Goal: Transaction & Acquisition: Download file/media

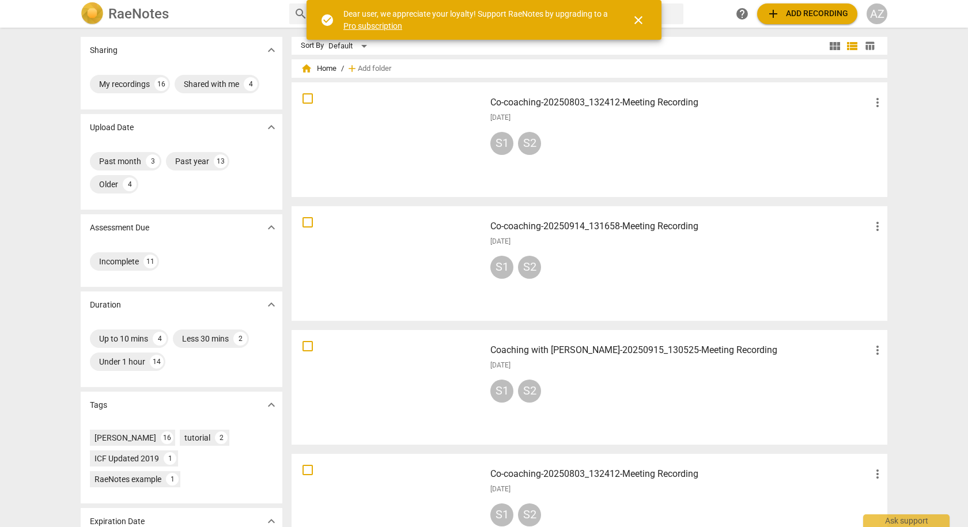
click at [417, 145] on div at bounding box center [388, 139] width 185 height 107
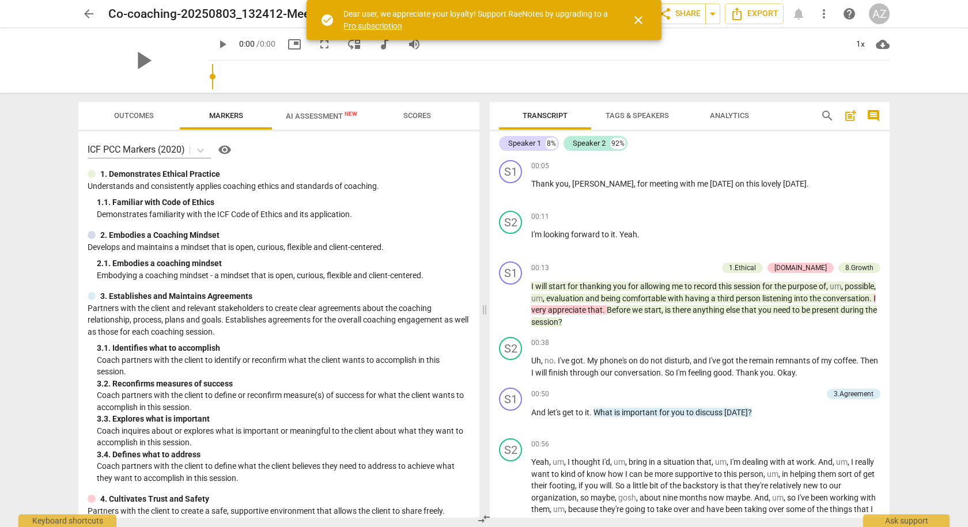
click at [310, 117] on span "AI Assessment New" at bounding box center [321, 116] width 71 height 9
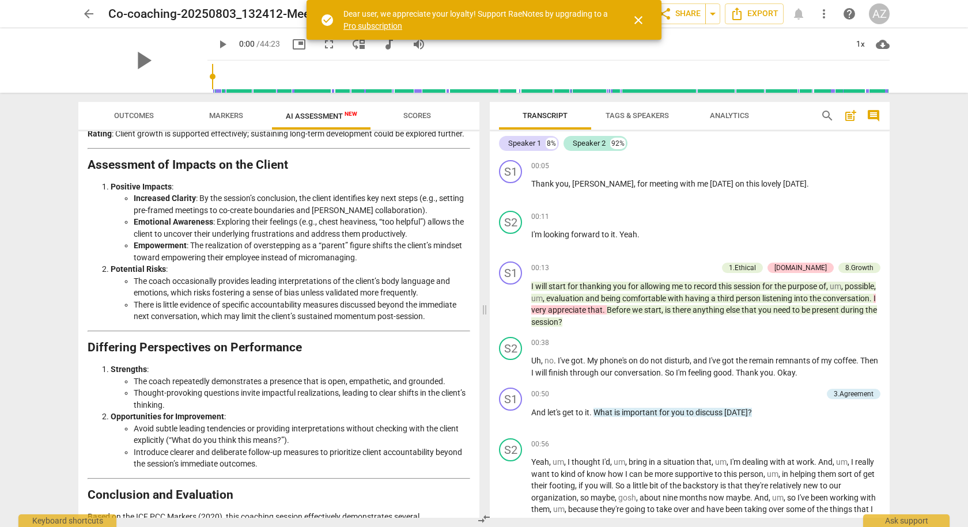
scroll to position [1425, 0]
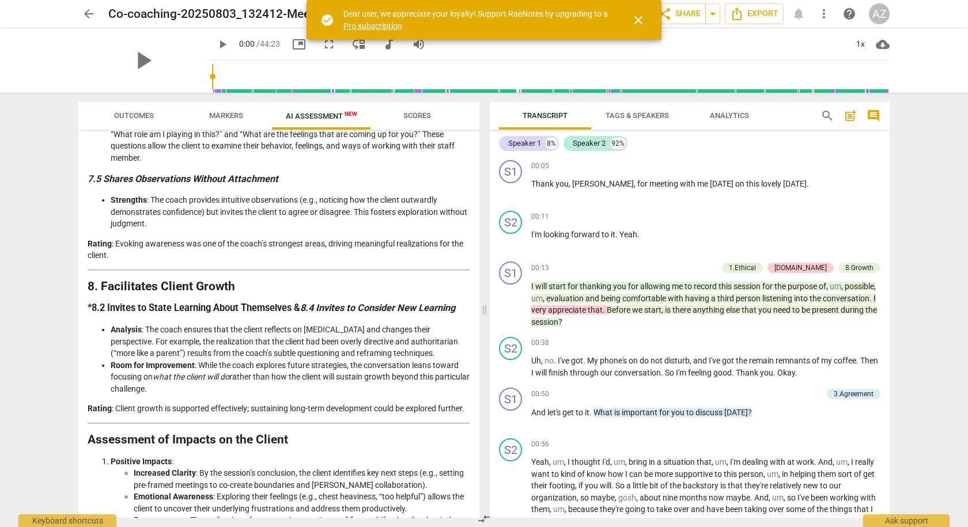
click at [80, 16] on span "arrow_back" at bounding box center [88, 14] width 21 height 14
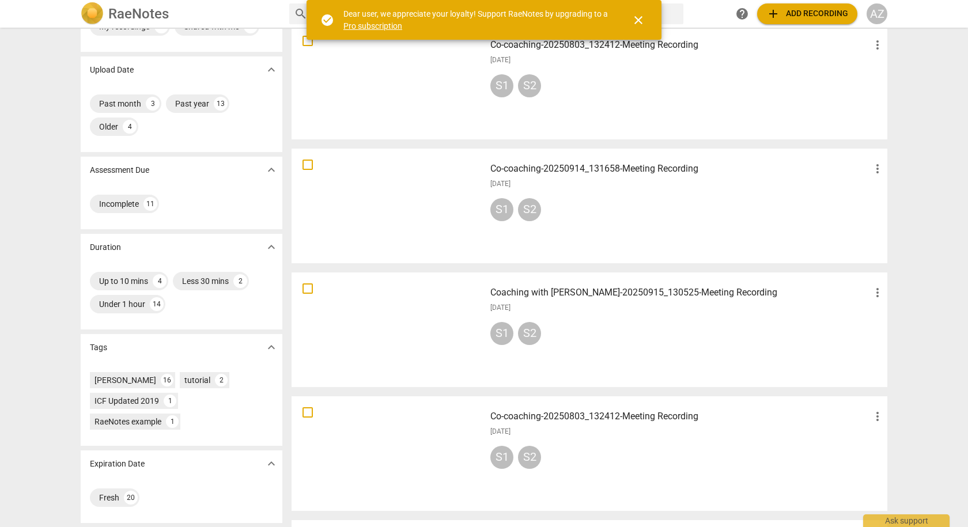
scroll to position [115, 0]
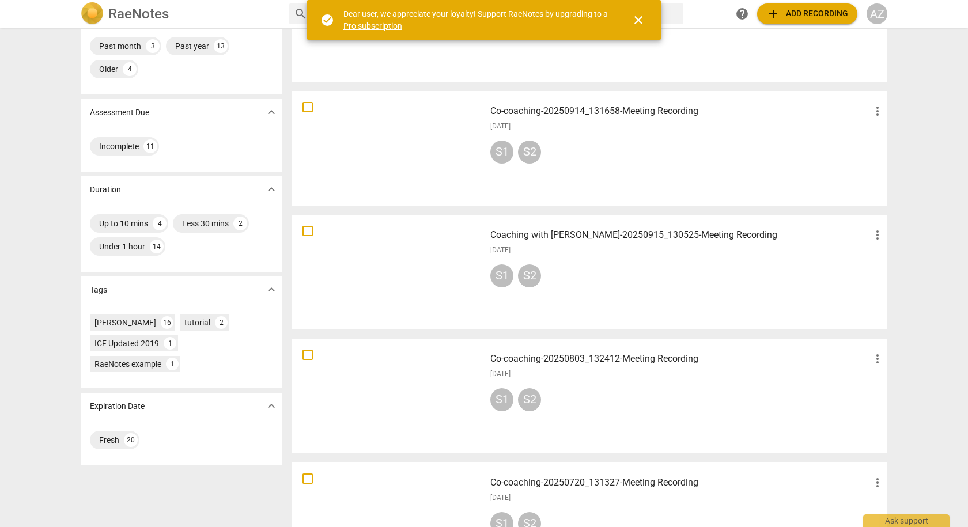
click at [520, 361] on h3 "Co-coaching-20250803_132412-Meeting Recording" at bounding box center [680, 359] width 380 height 14
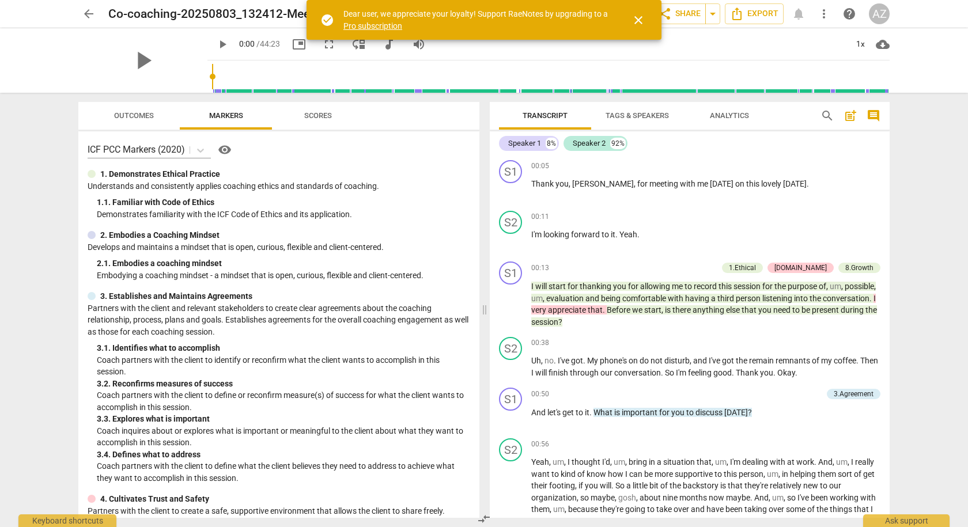
click at [313, 116] on span "Scores" at bounding box center [318, 115] width 28 height 9
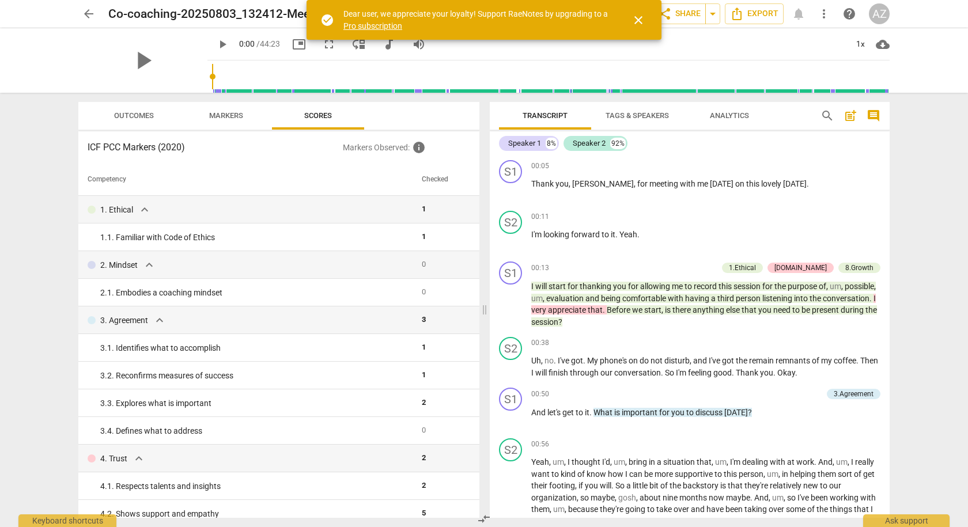
click at [225, 115] on span "Markers" at bounding box center [226, 115] width 34 height 9
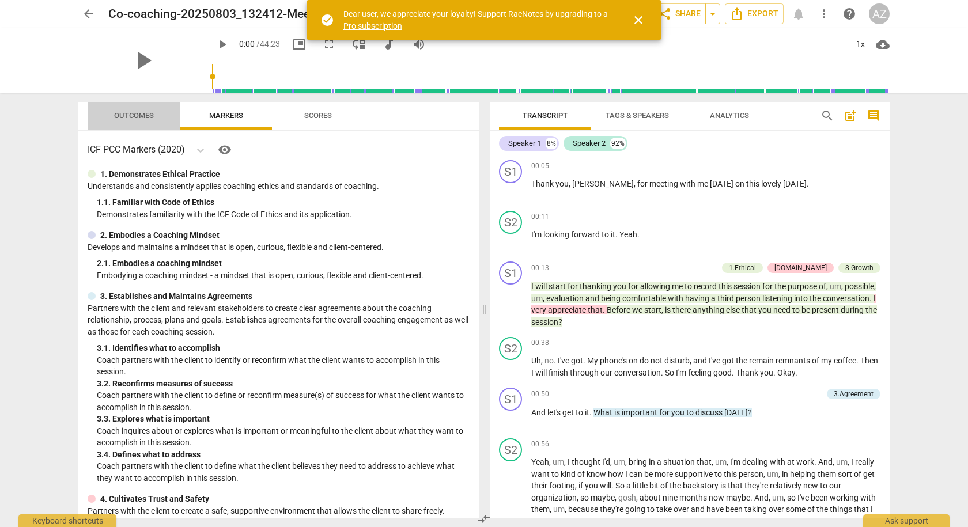
click at [147, 115] on span "Outcomes" at bounding box center [134, 115] width 40 height 9
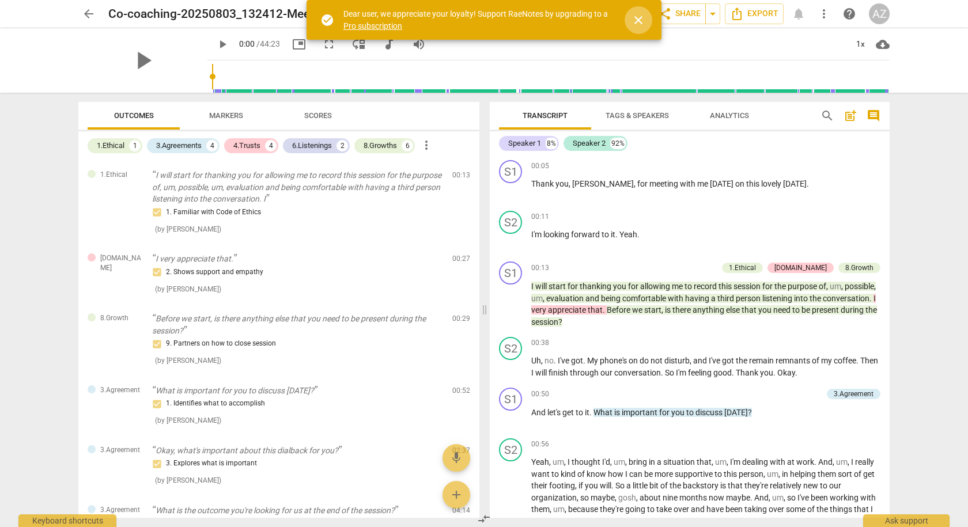
click at [630, 22] on span "close" at bounding box center [638, 20] width 28 height 14
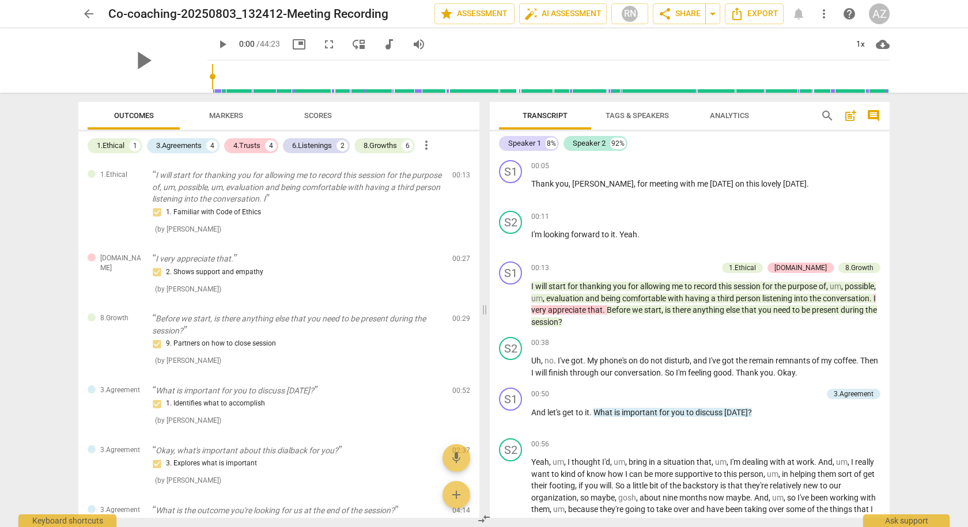
click at [218, 113] on span "Markers" at bounding box center [226, 115] width 34 height 9
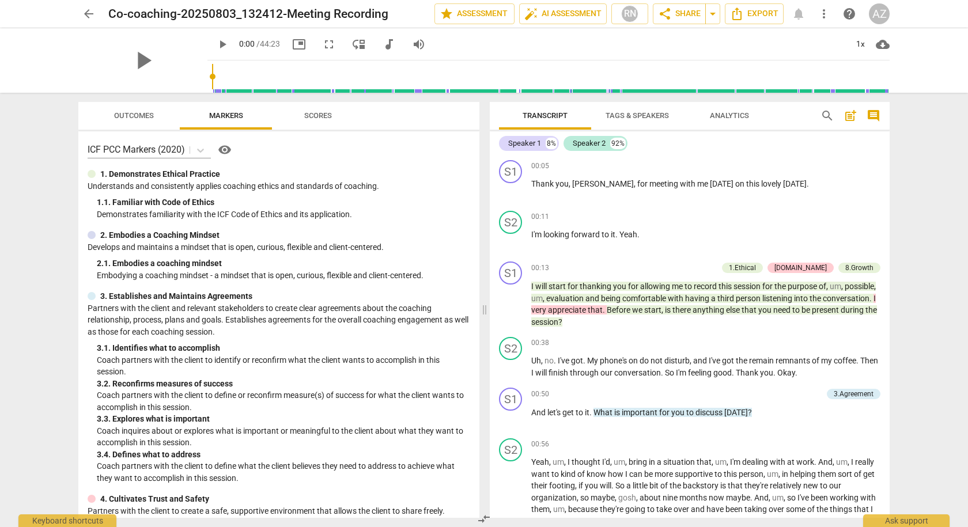
click at [90, 16] on span "arrow_back" at bounding box center [89, 14] width 14 height 14
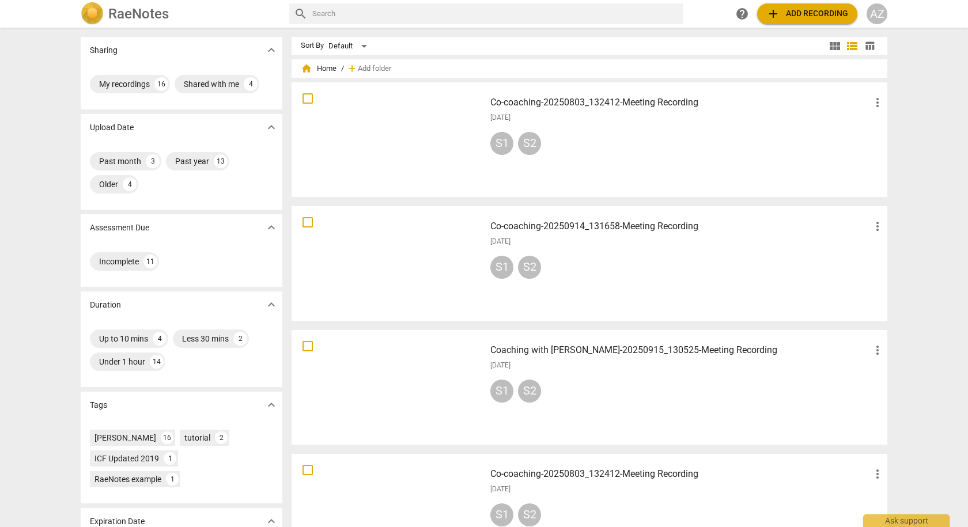
click at [779, 18] on span "add" at bounding box center [773, 14] width 14 height 14
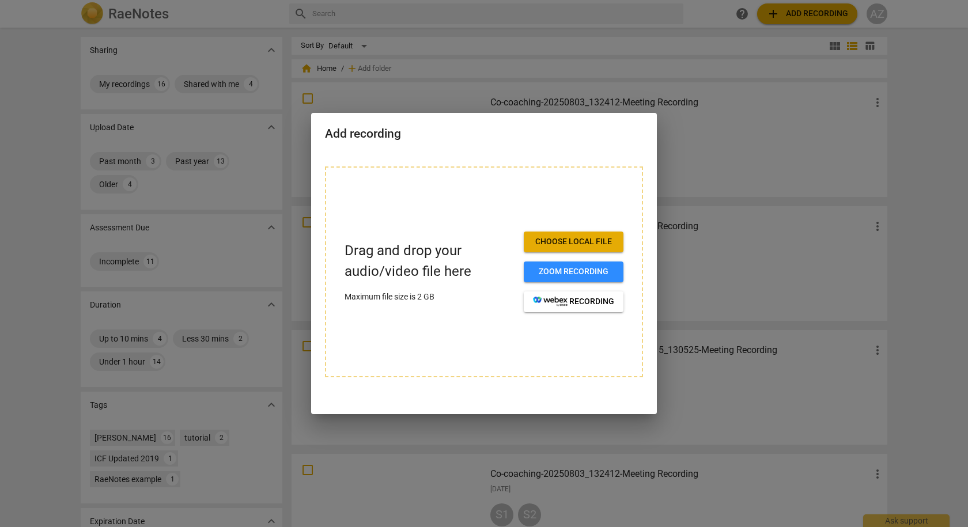
click at [556, 240] on span "Choose local file" at bounding box center [573, 242] width 81 height 12
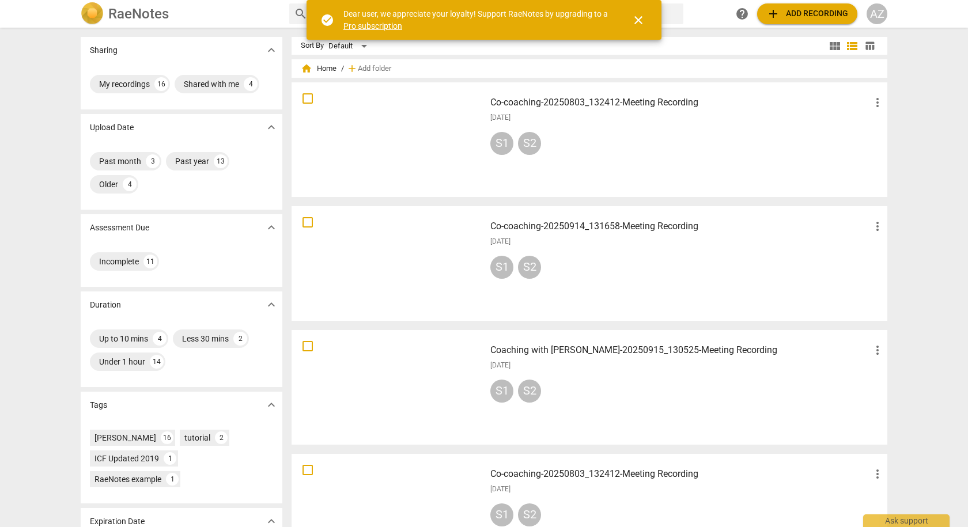
click at [788, 14] on span "add Add recording" at bounding box center [807, 14] width 82 height 14
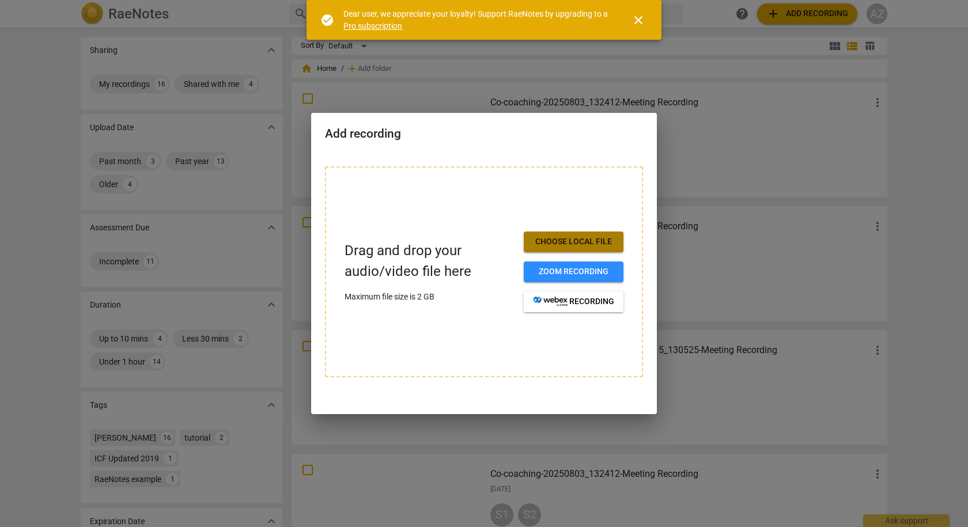
click at [552, 242] on span "Choose local file" at bounding box center [573, 242] width 81 height 12
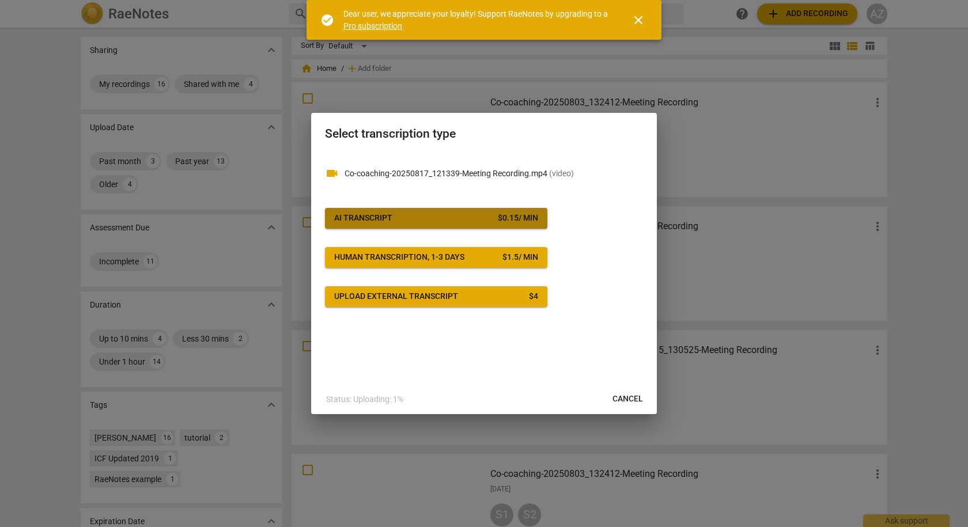
click at [410, 220] on span "AI Transcript $ 0.15 / min" at bounding box center [436, 219] width 204 height 12
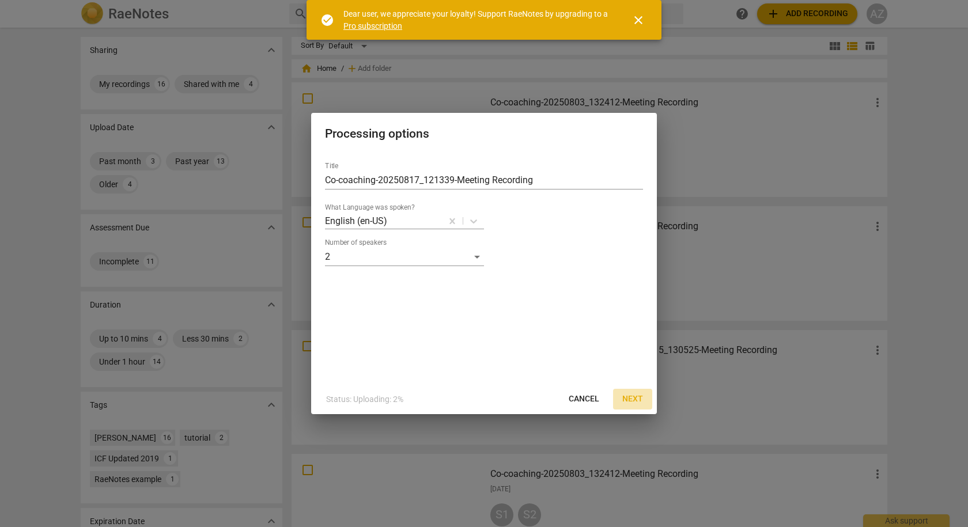
click at [631, 395] on span "Next" at bounding box center [632, 399] width 21 height 12
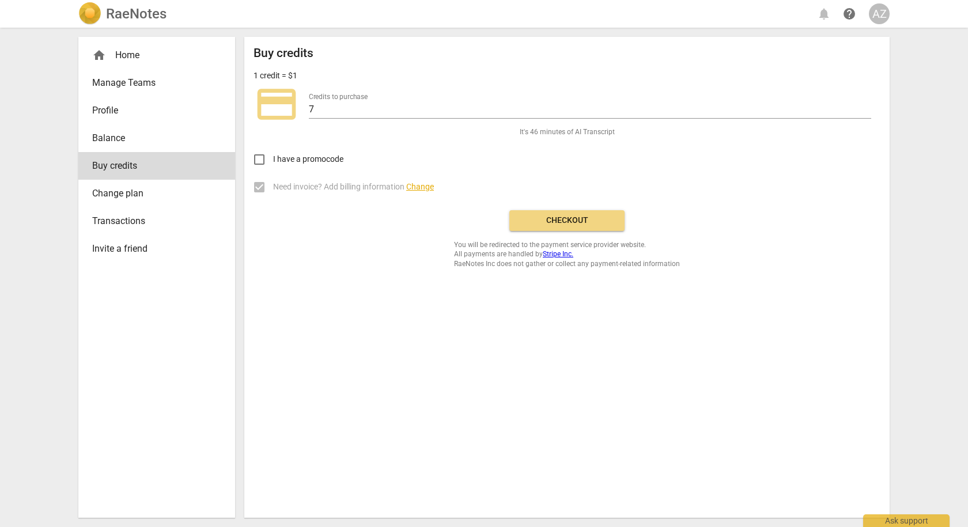
click at [547, 226] on button "Checkout" at bounding box center [566, 220] width 115 height 21
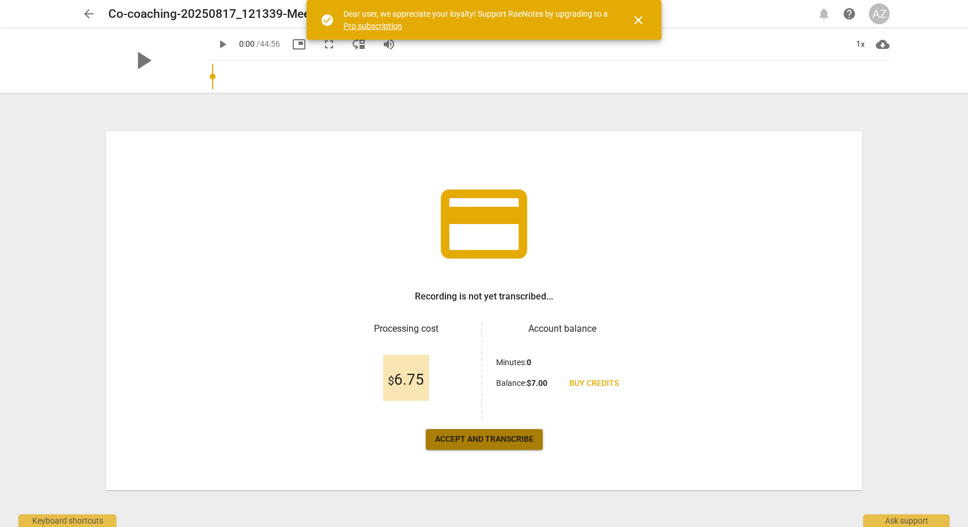
click at [493, 438] on span "Accept and transcribe" at bounding box center [484, 440] width 99 height 12
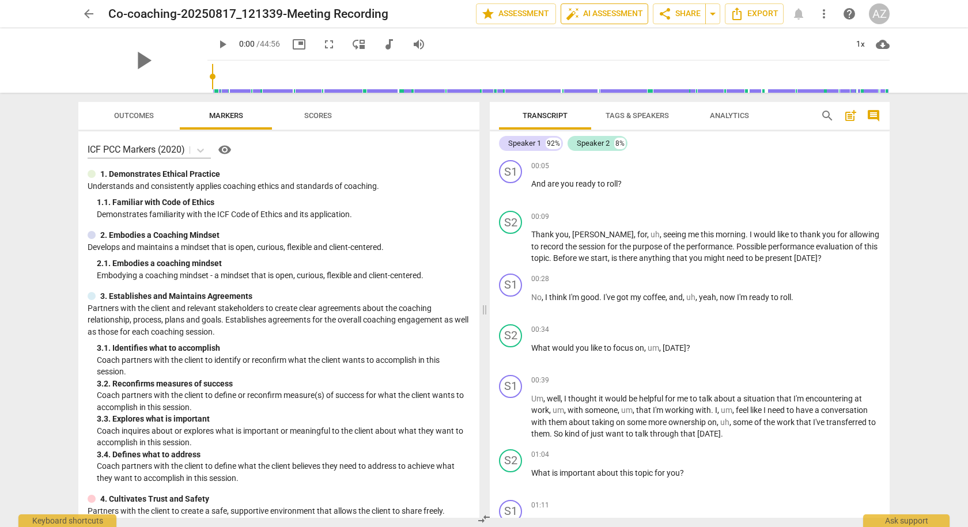
click at [601, 16] on span "auto_fix_high AI Assessment" at bounding box center [604, 14] width 77 height 14
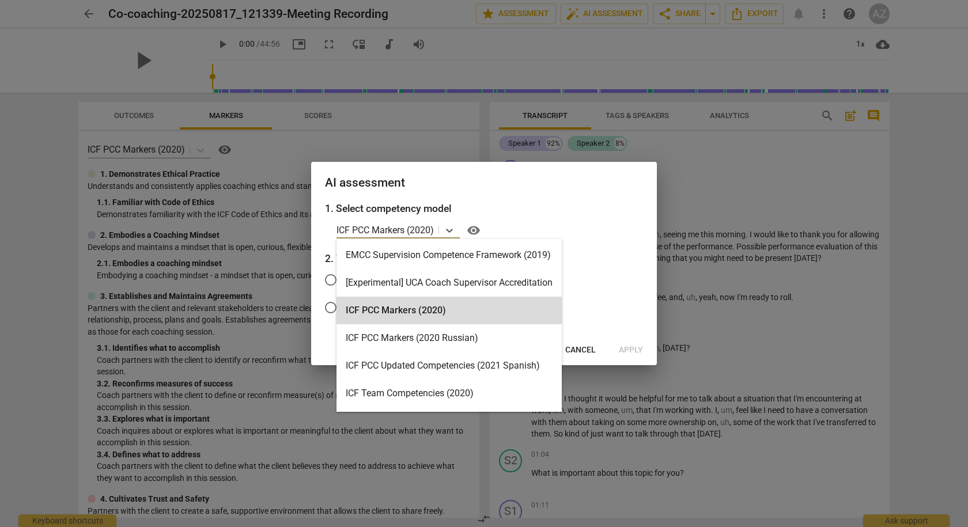
click at [433, 234] on p "ICF PCC Markers (2020)" at bounding box center [384, 230] width 97 height 13
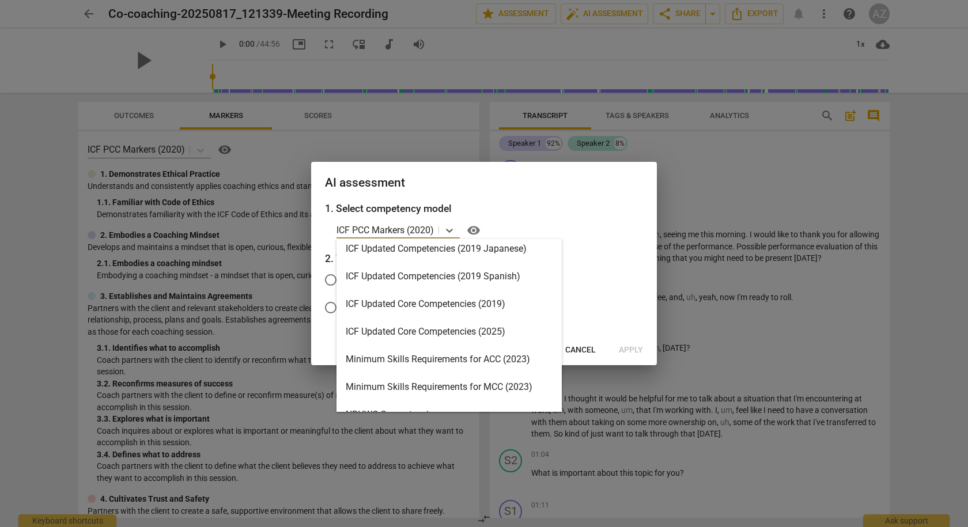
scroll to position [173, 0]
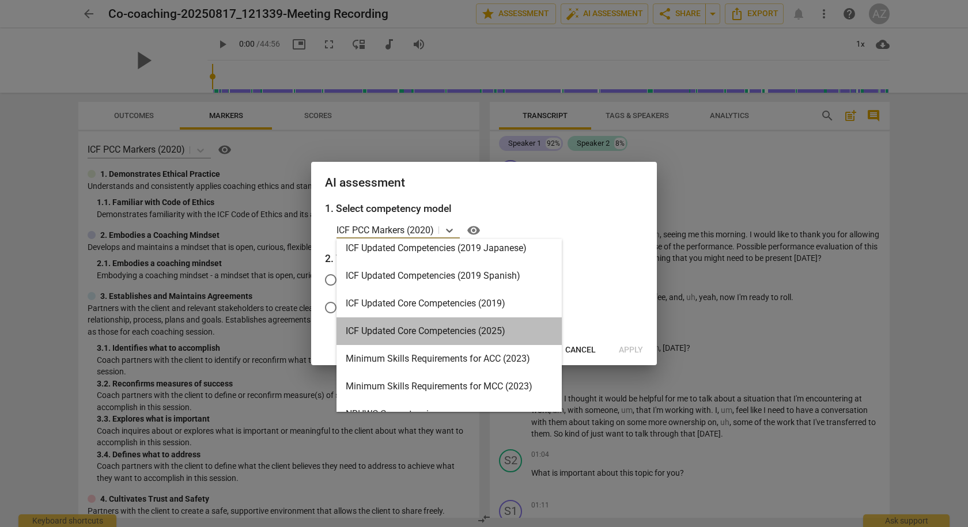
click at [423, 330] on div "ICF Updated Core Competencies (2025)" at bounding box center [448, 331] width 225 height 28
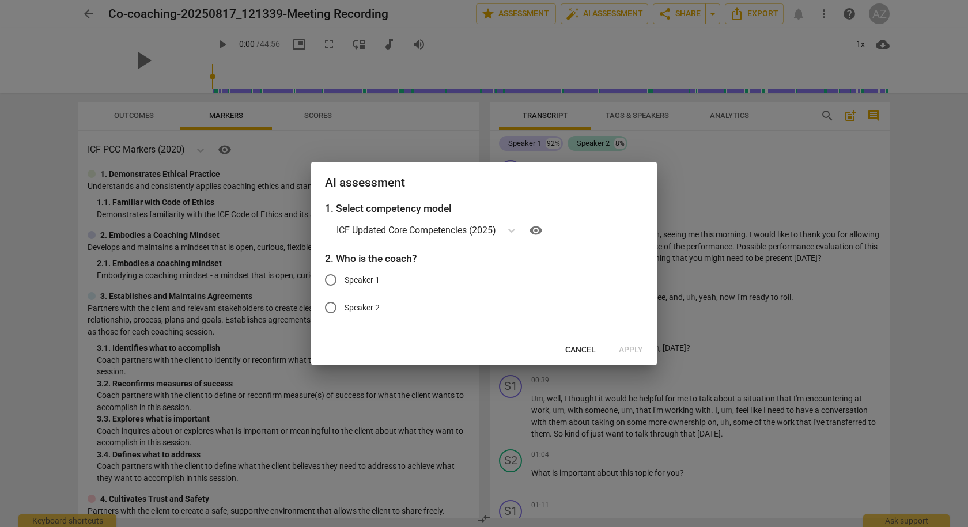
click at [361, 311] on span "Speaker 2" at bounding box center [361, 308] width 35 height 12
click at [344, 311] on input "Speaker 2" at bounding box center [331, 308] width 28 height 28
radio input "true"
click at [634, 349] on span "Apply" at bounding box center [631, 350] width 24 height 12
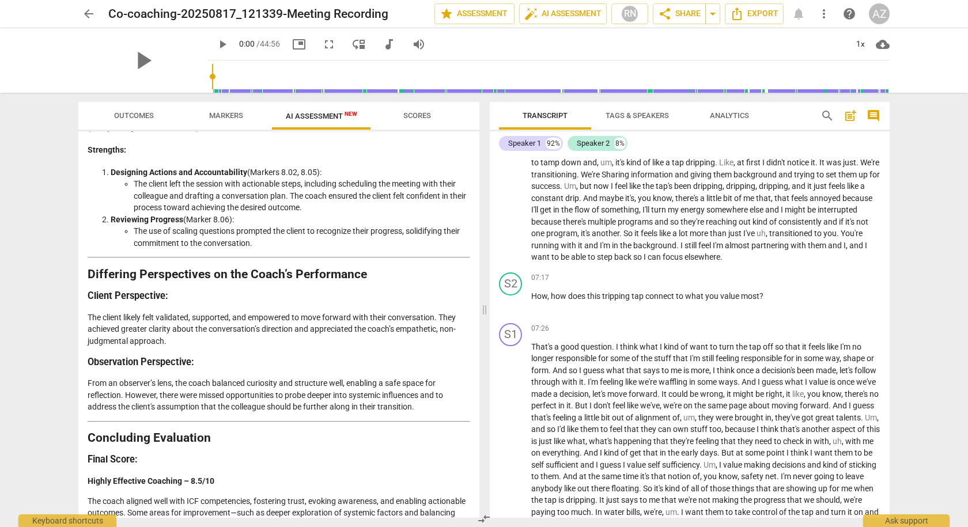
scroll to position [1037, 0]
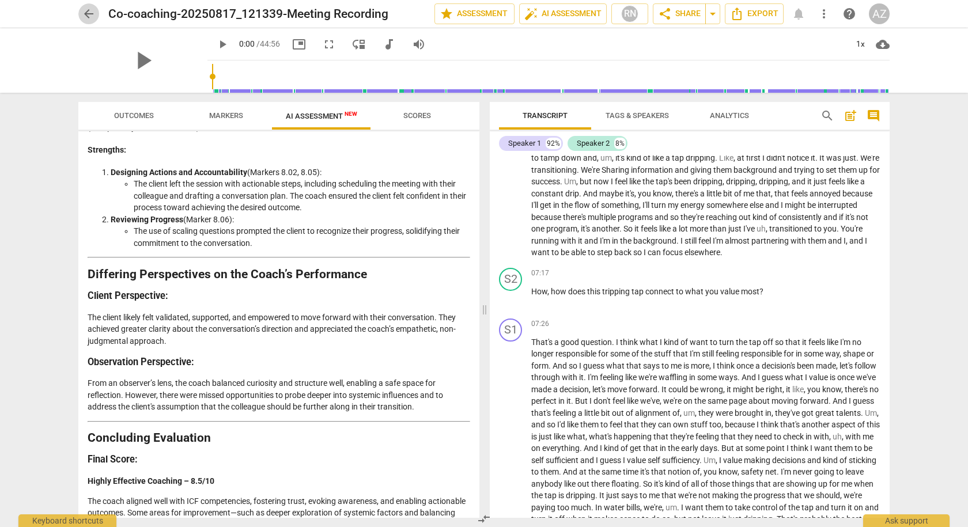
click at [86, 14] on span "arrow_back" at bounding box center [89, 14] width 14 height 14
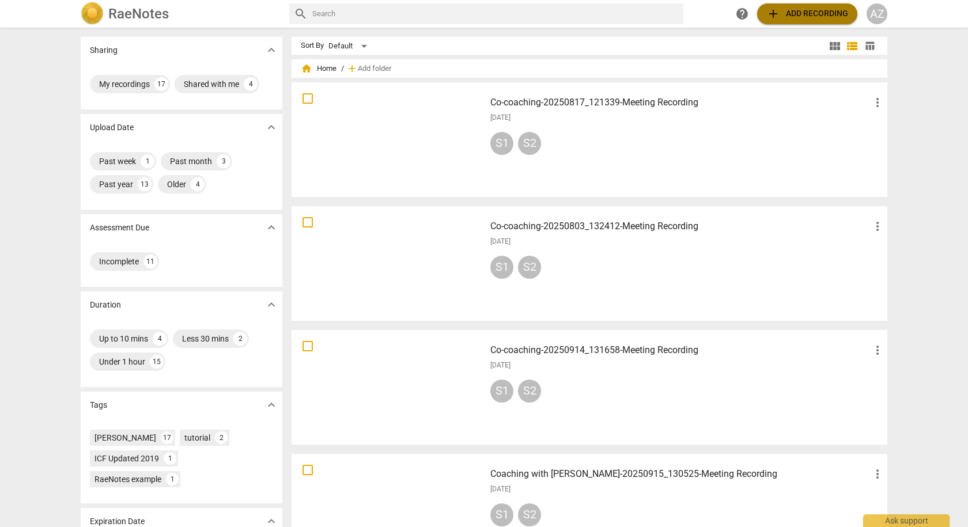
click at [797, 14] on span "add Add recording" at bounding box center [807, 14] width 82 height 14
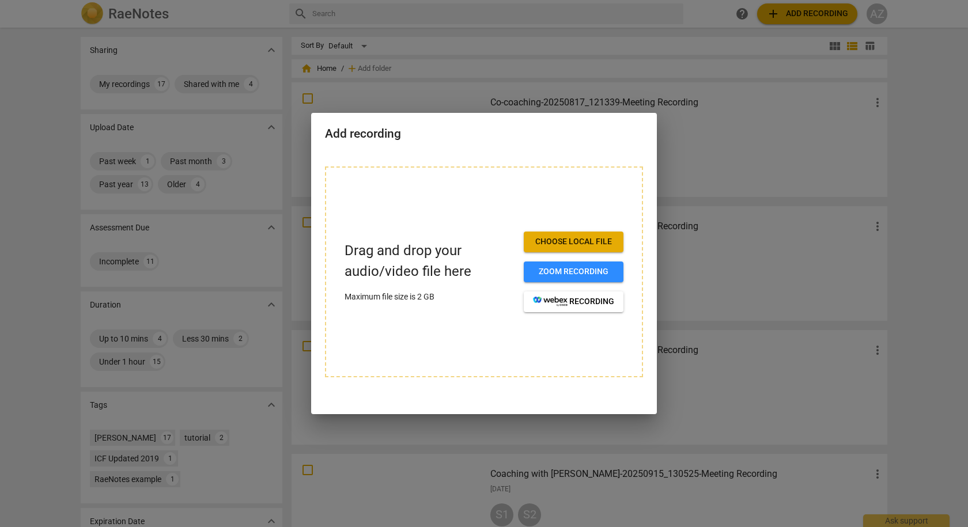
click at [556, 244] on span "Choose local file" at bounding box center [573, 242] width 81 height 12
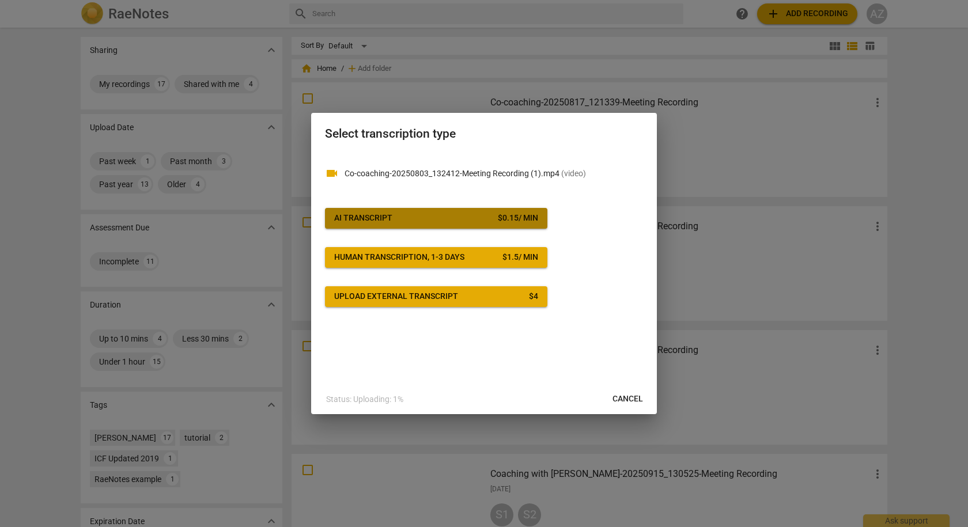
click at [410, 214] on span "AI Transcript $ 0.15 / min" at bounding box center [436, 219] width 204 height 12
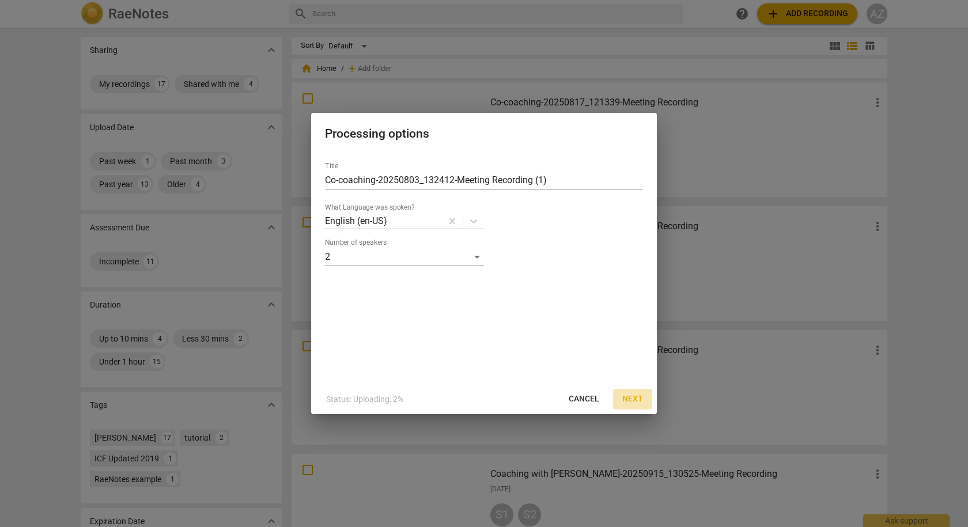
click at [632, 399] on span "Next" at bounding box center [632, 399] width 21 height 12
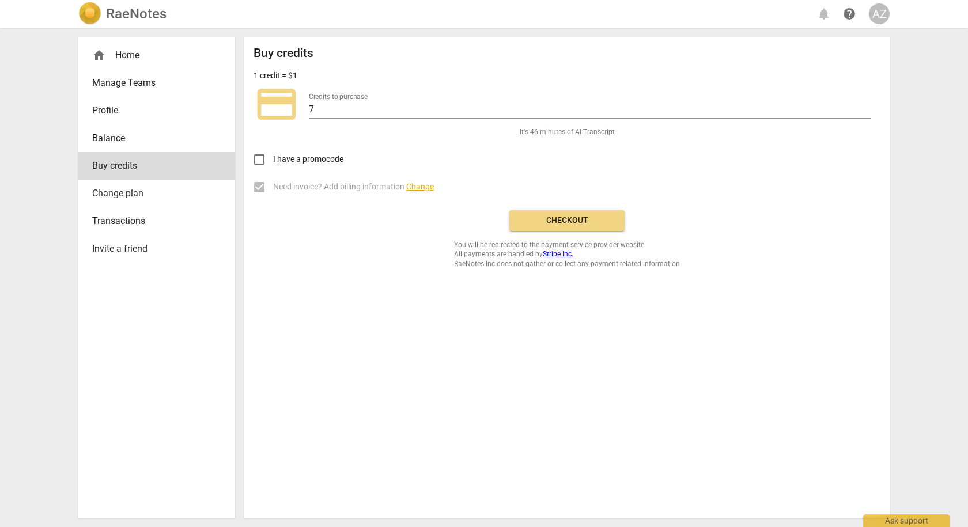
drag, startPoint x: 561, startPoint y: 218, endPoint x: 539, endPoint y: 70, distance: 149.2
click at [561, 218] on span "Checkout" at bounding box center [566, 221] width 97 height 12
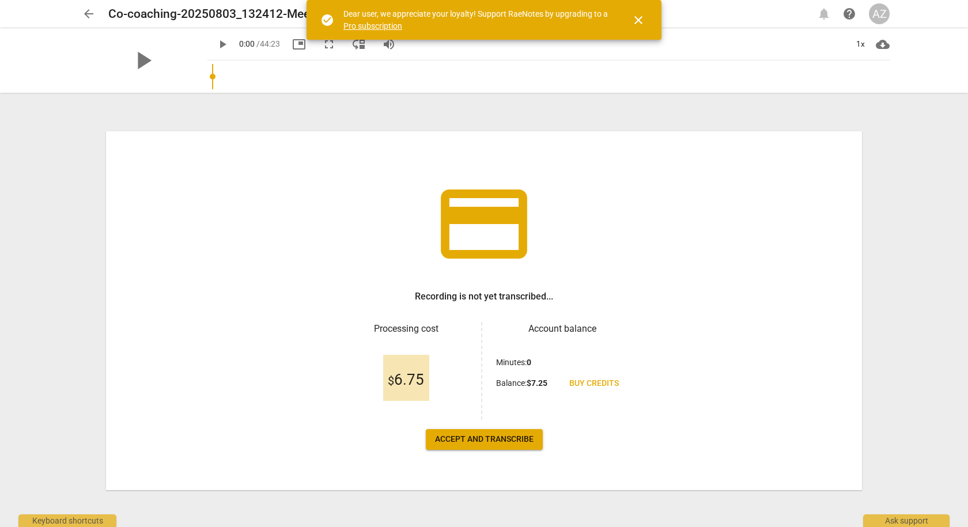
click at [482, 436] on span "Accept and transcribe" at bounding box center [484, 440] width 99 height 12
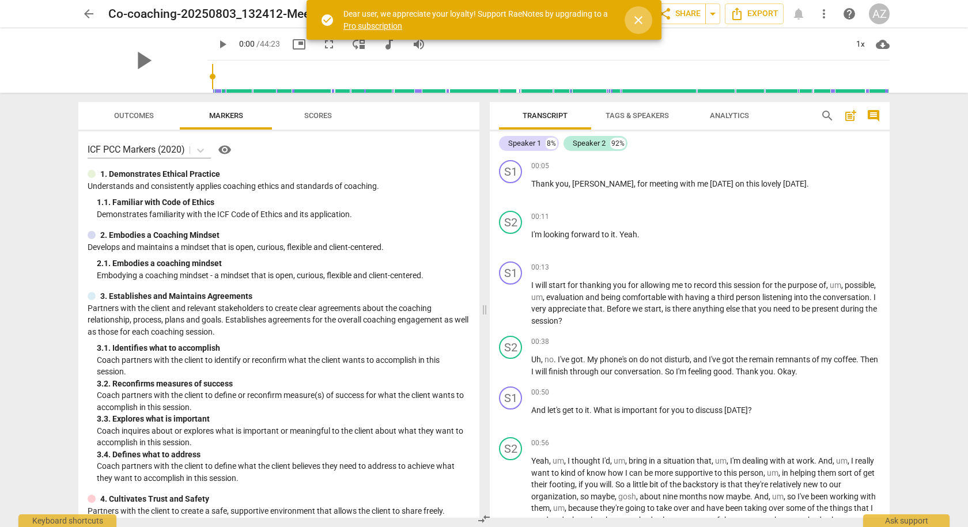
click at [635, 24] on span "close" at bounding box center [638, 20] width 14 height 14
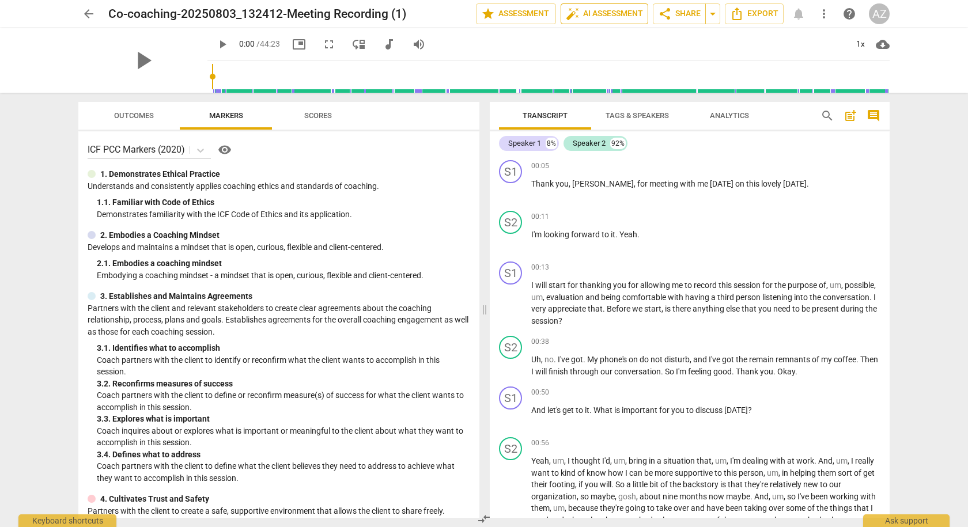
click at [584, 13] on span "auto_fix_high AI Assessment" at bounding box center [604, 14] width 77 height 14
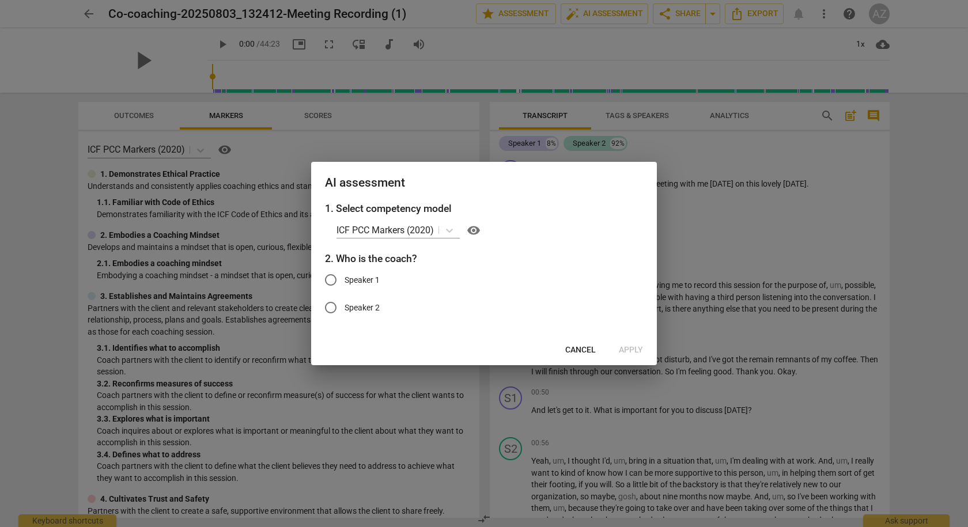
click at [367, 284] on span "Speaker 1" at bounding box center [361, 280] width 35 height 12
click at [344, 284] on input "Speaker 1" at bounding box center [331, 280] width 28 height 28
radio input "true"
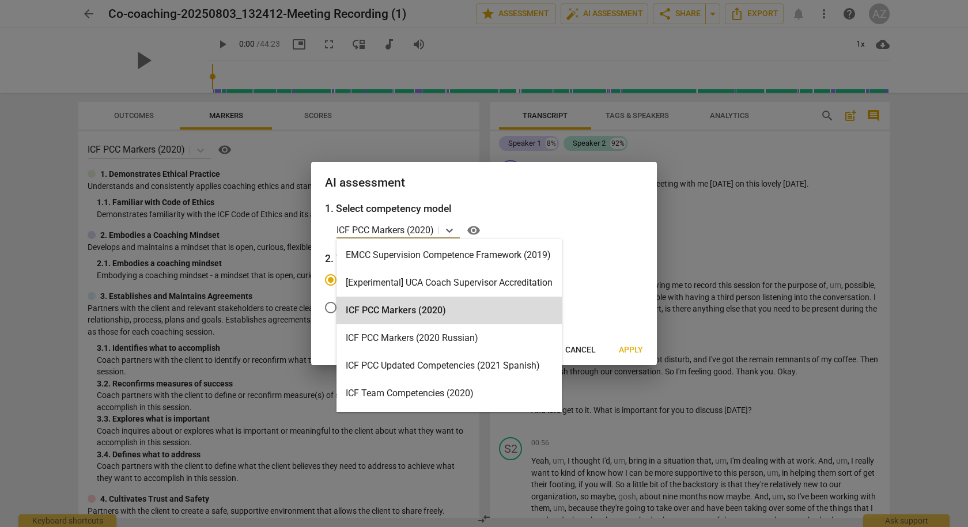
click at [410, 237] on p "ICF PCC Markers (2020)" at bounding box center [384, 230] width 97 height 13
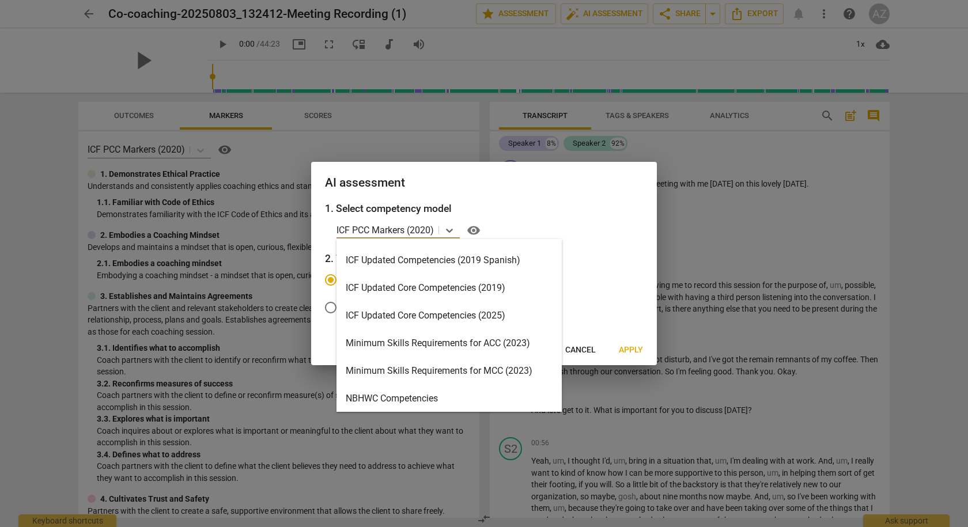
scroll to position [159, 0]
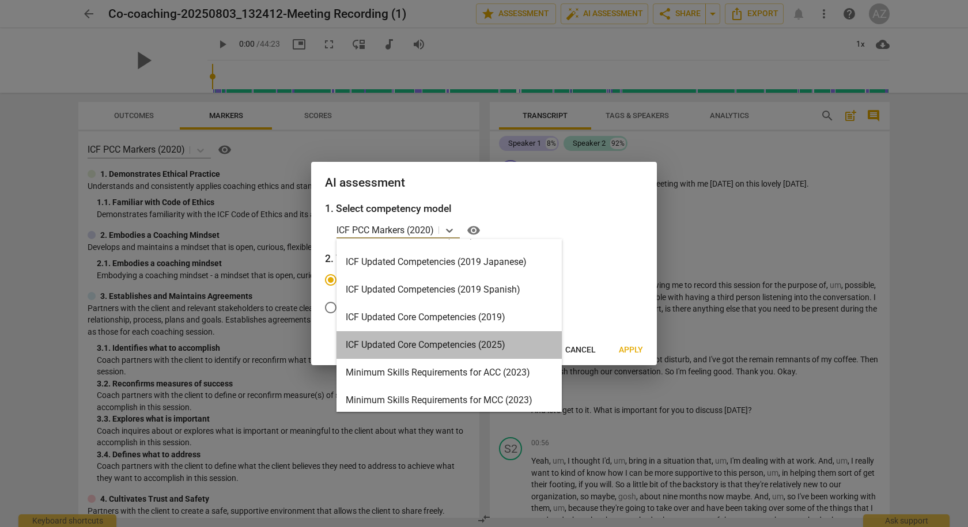
click at [406, 344] on div "ICF Updated Core Competencies (2025)" at bounding box center [448, 345] width 225 height 28
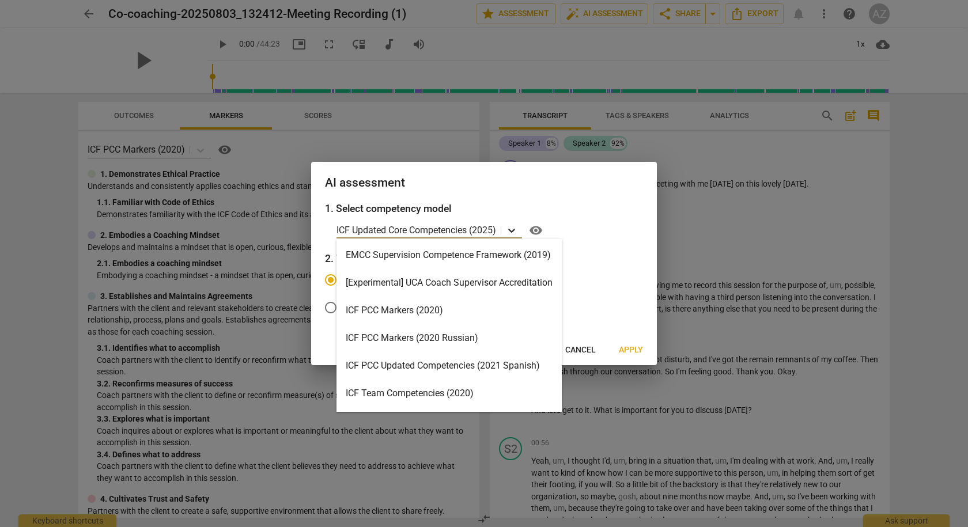
click at [509, 229] on icon at bounding box center [512, 231] width 12 height 12
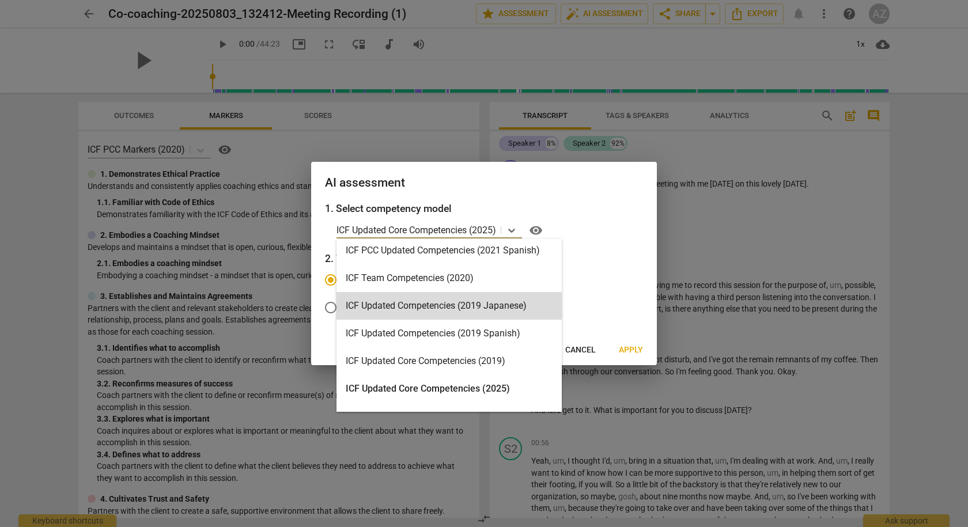
scroll to position [173, 0]
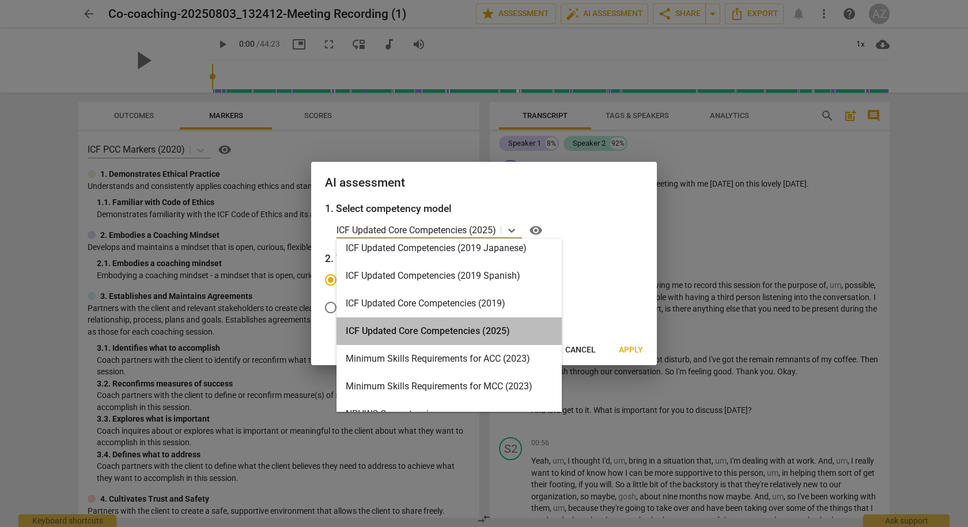
click at [443, 330] on div "ICF Updated Core Competencies (2025)" at bounding box center [448, 331] width 225 height 28
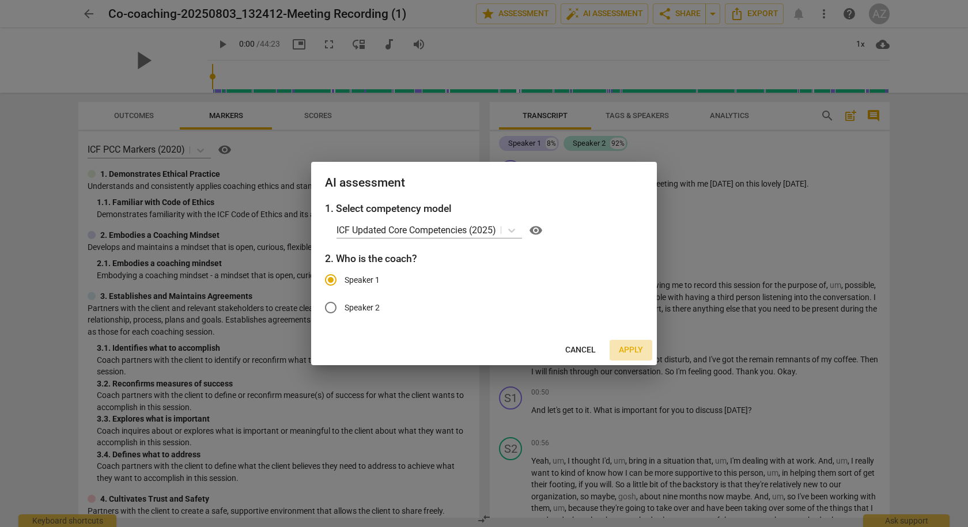
click at [629, 347] on span "Apply" at bounding box center [631, 350] width 24 height 12
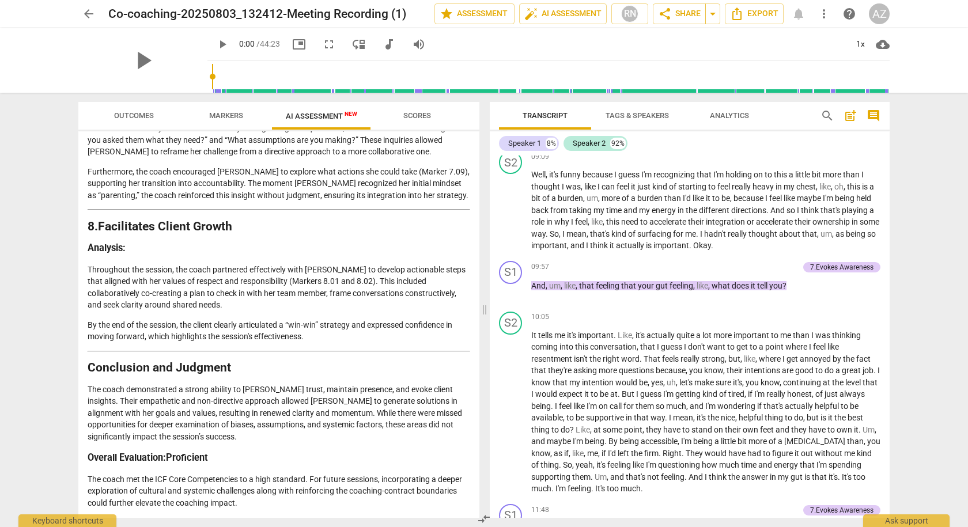
scroll to position [1122, 0]
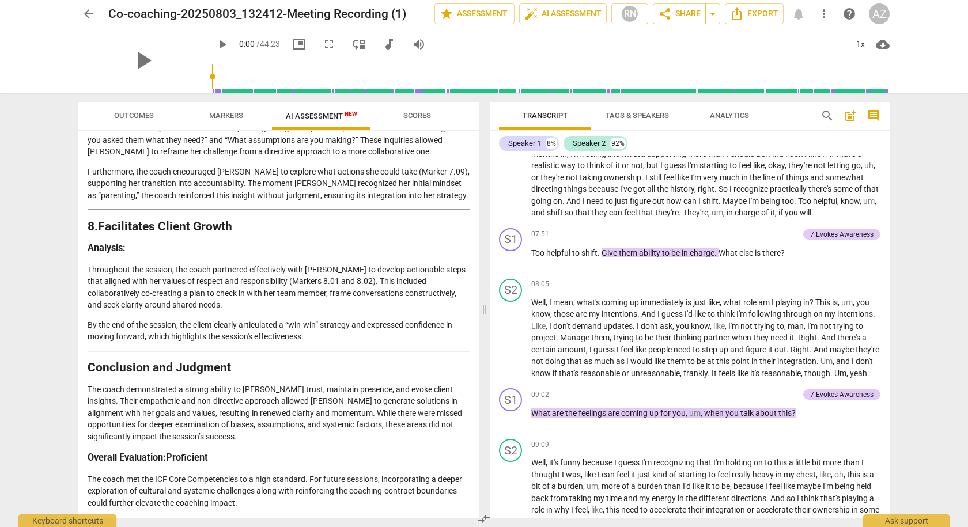
drag, startPoint x: 90, startPoint y: 15, endPoint x: 306, endPoint y: 137, distance: 247.9
click at [90, 15] on span "arrow_back" at bounding box center [89, 14] width 14 height 14
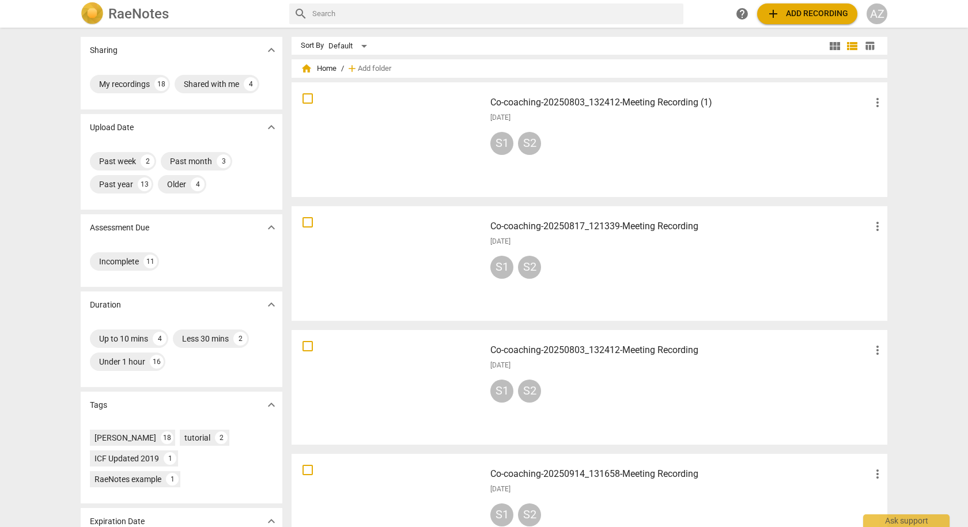
click at [394, 269] on div at bounding box center [388, 263] width 185 height 107
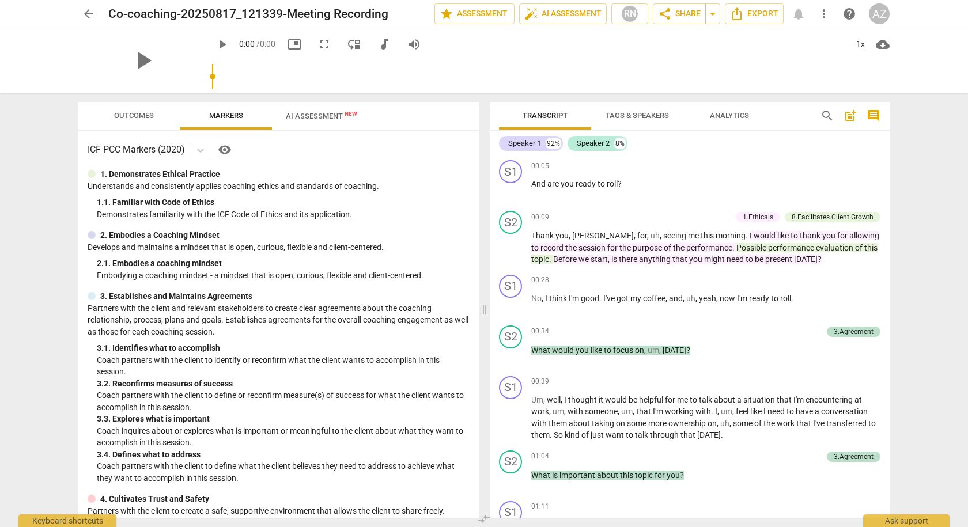
click at [308, 53] on div "arrow_back Co-coaching-20250817_121339-Meeting Recording edit star Assessment a…" at bounding box center [484, 263] width 968 height 527
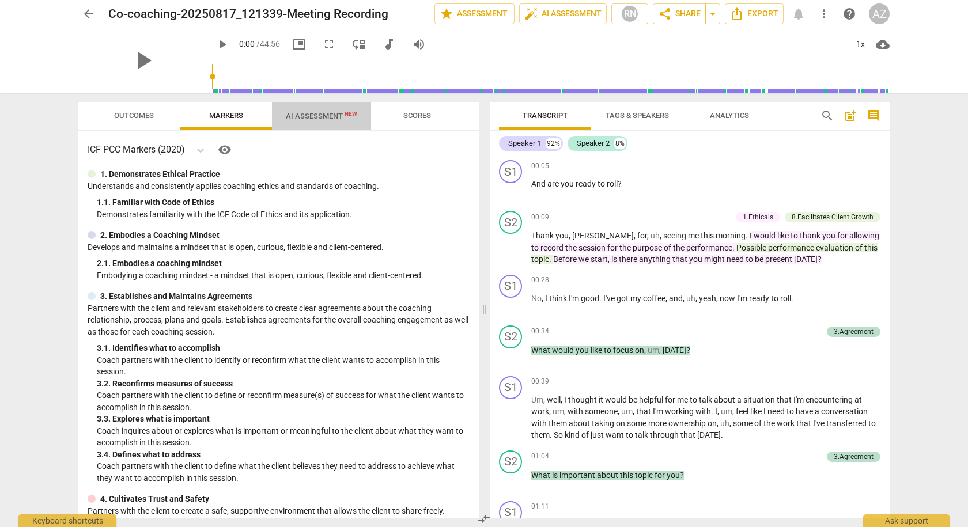
click at [315, 111] on span "AI Assessment New" at bounding box center [321, 115] width 99 height 17
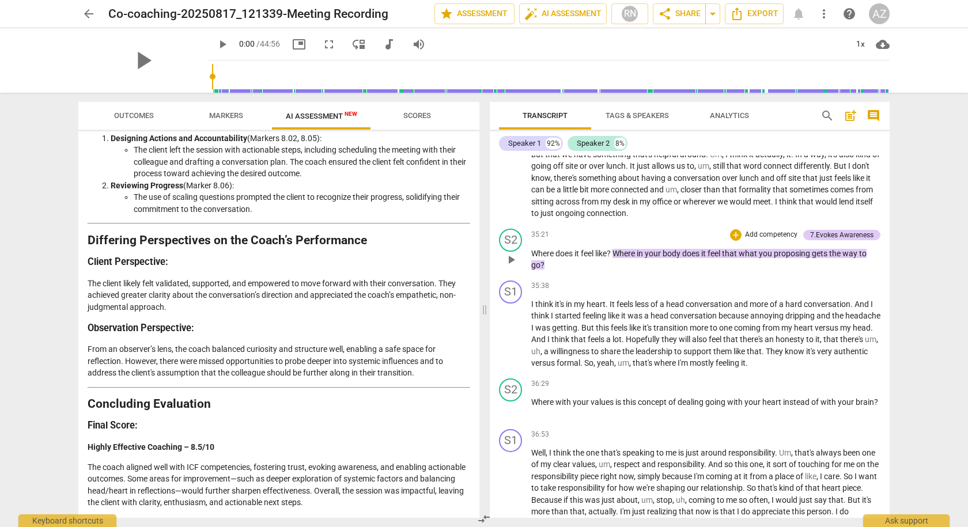
scroll to position [4666, 0]
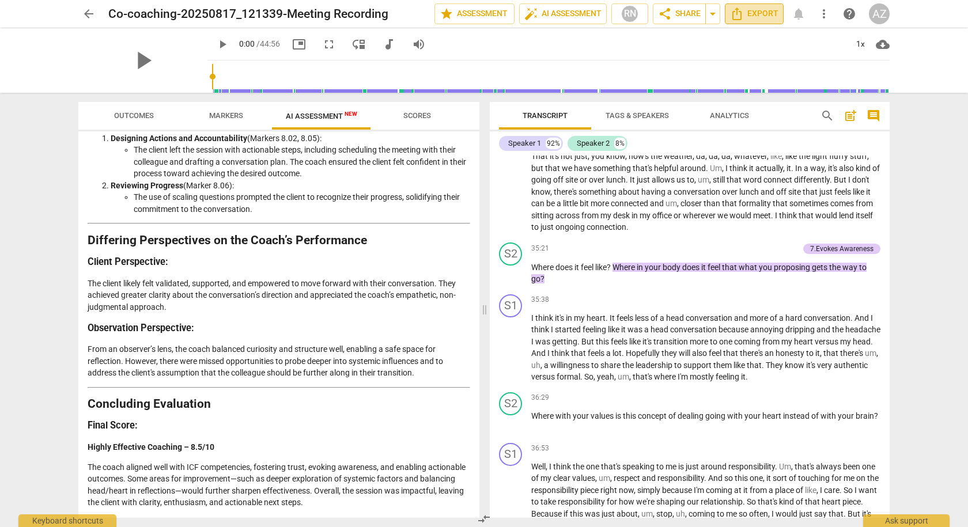
click at [748, 15] on span "Export" at bounding box center [754, 14] width 48 height 14
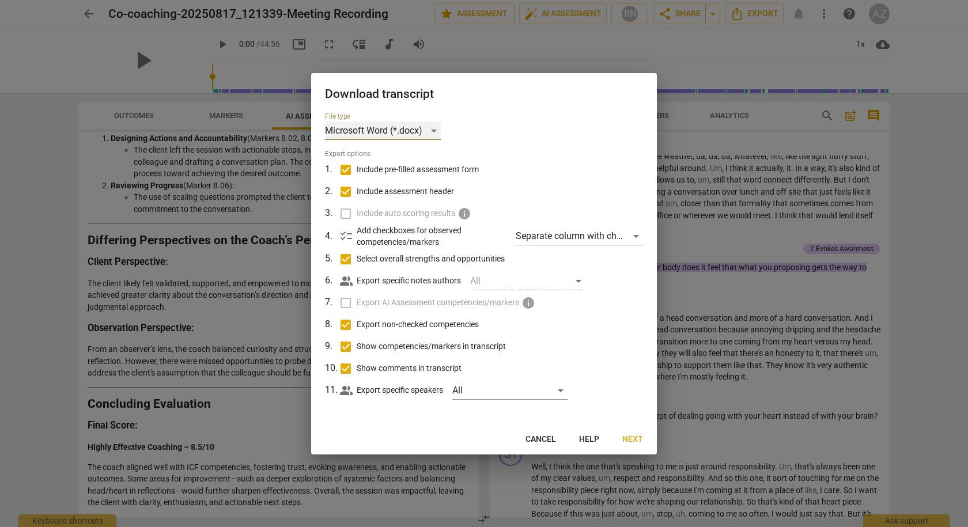
click at [434, 130] on div "Microsoft Word (*.docx)" at bounding box center [383, 131] width 116 height 18
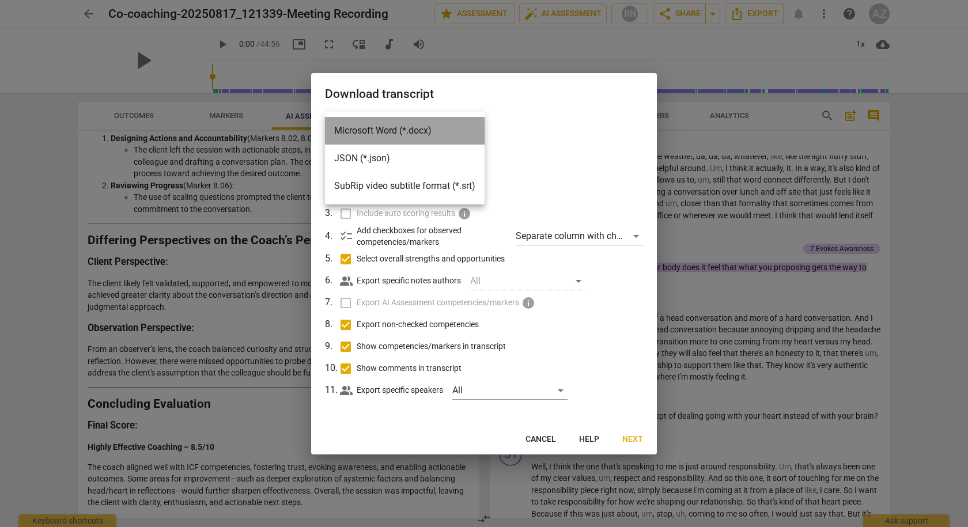
click at [434, 130] on li "Microsoft Word (*.docx)" at bounding box center [405, 131] width 160 height 28
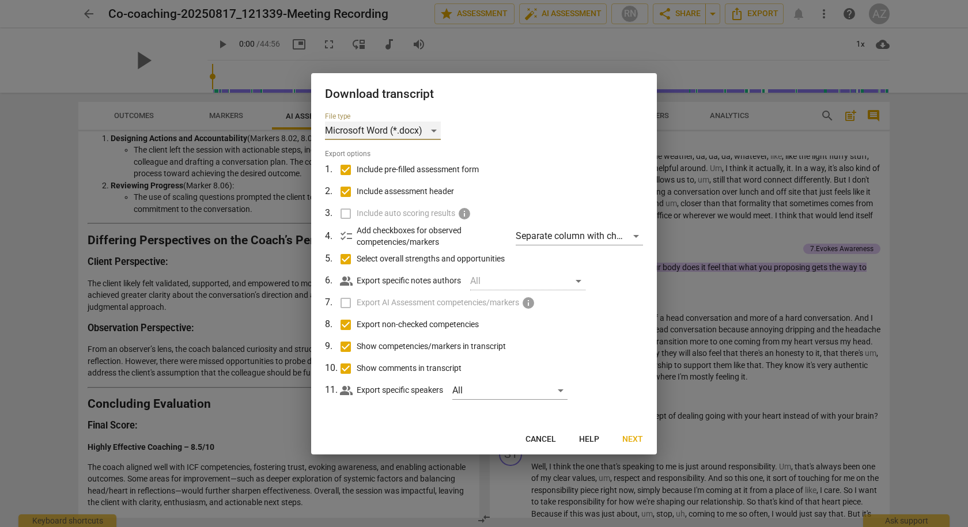
click at [434, 131] on div "Microsoft Word (*.docx)" at bounding box center [383, 131] width 116 height 18
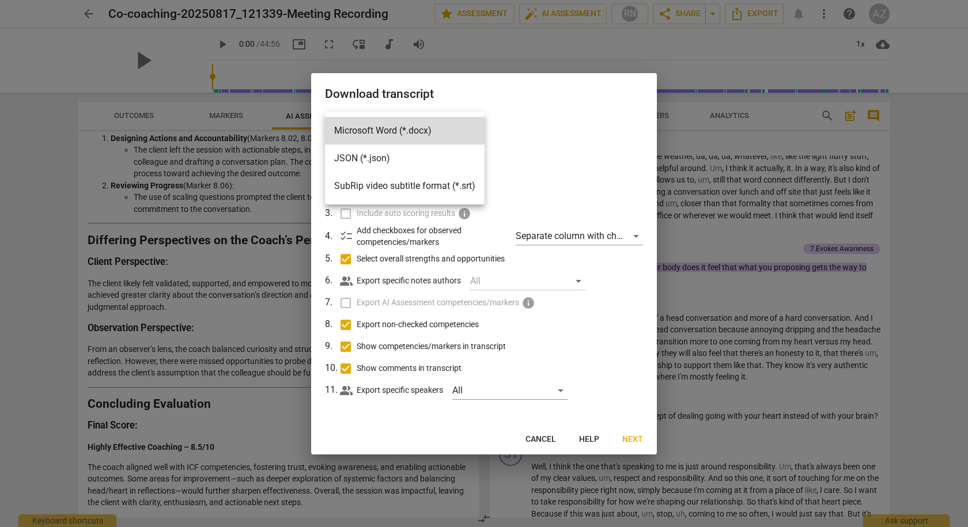
click at [434, 131] on li "Microsoft Word (*.docx)" at bounding box center [405, 131] width 160 height 28
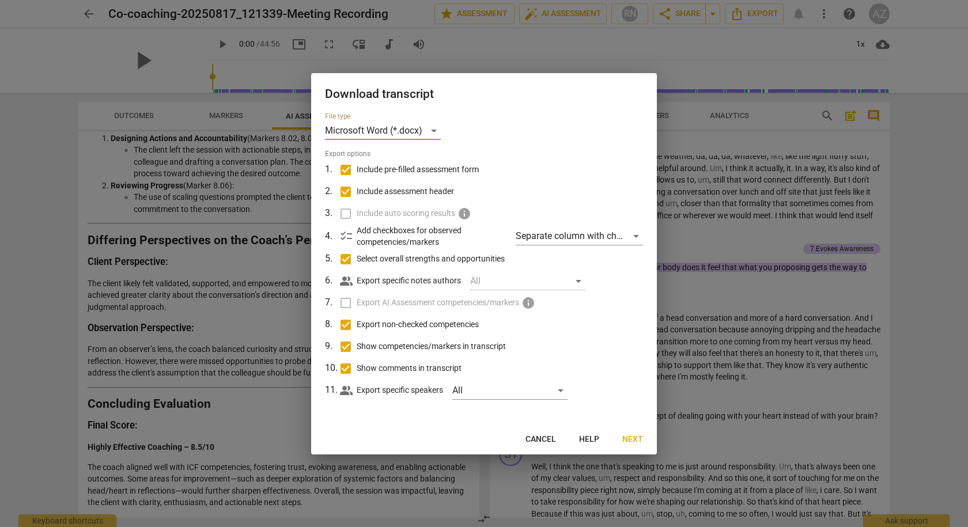
click at [537, 434] on span "Cancel" at bounding box center [540, 440] width 31 height 12
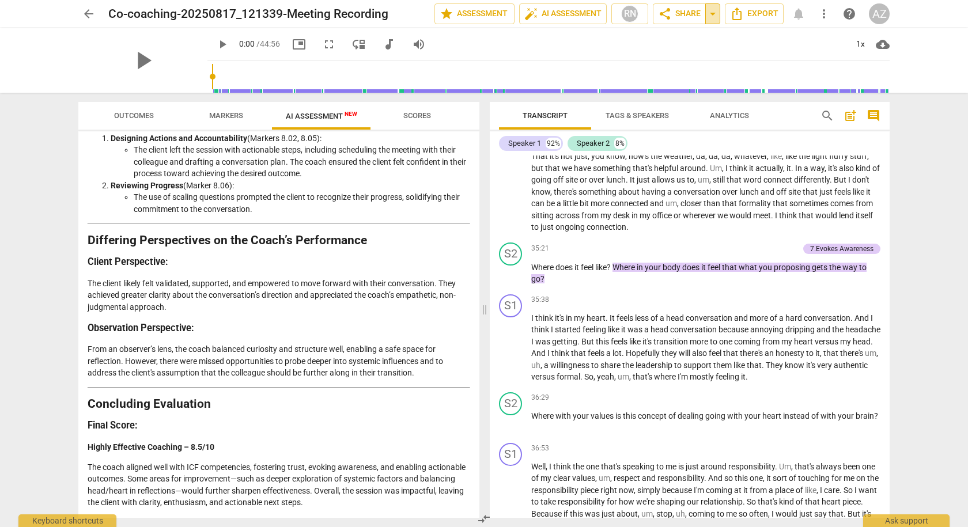
click at [711, 16] on span "arrow_drop_down" at bounding box center [713, 14] width 14 height 14
click at [683, 14] on span "share Share" at bounding box center [679, 14] width 43 height 14
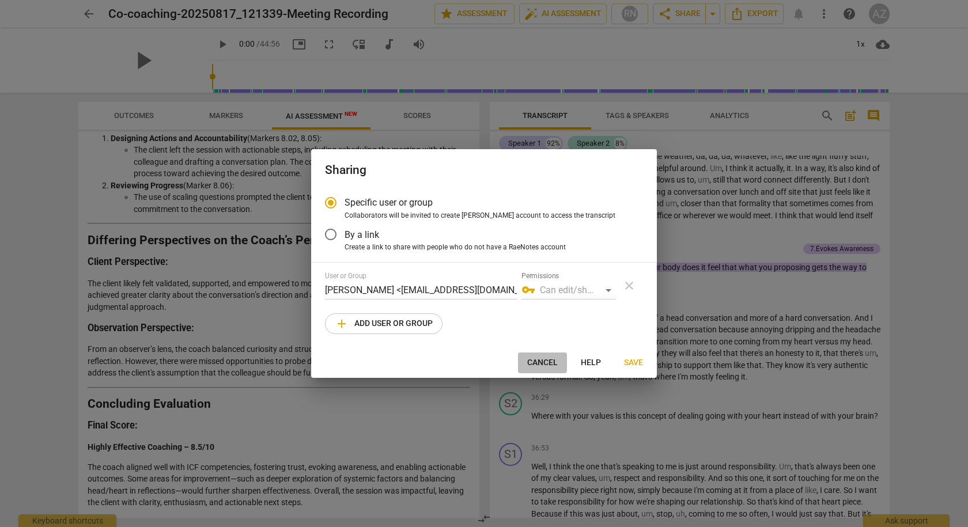
click at [536, 362] on span "Cancel" at bounding box center [542, 363] width 31 height 12
radio input "false"
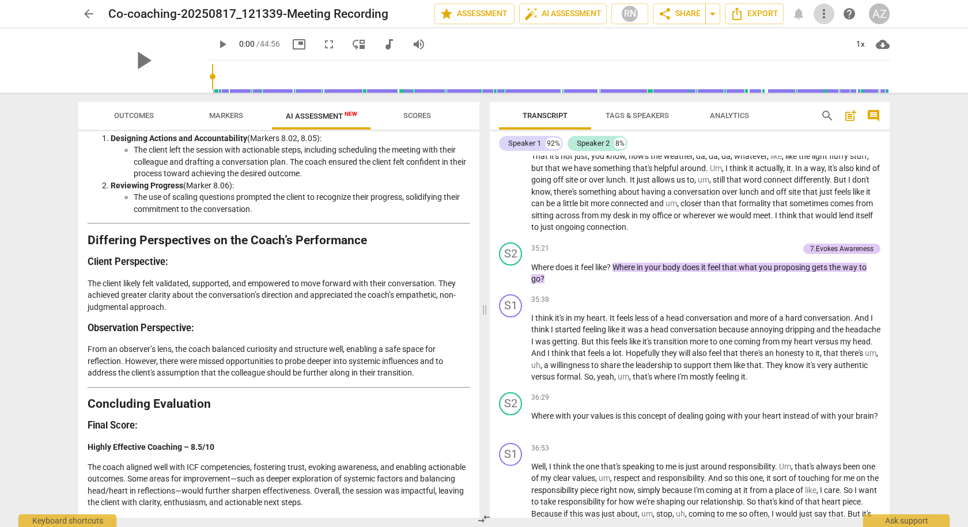
click at [821, 17] on span "more_vert" at bounding box center [824, 14] width 14 height 14
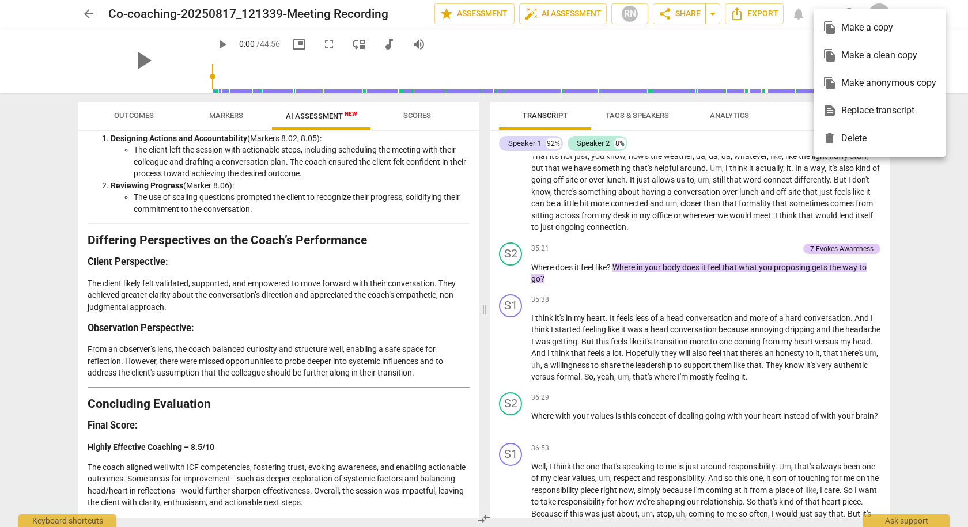
click at [797, 52] on div at bounding box center [484, 263] width 968 height 527
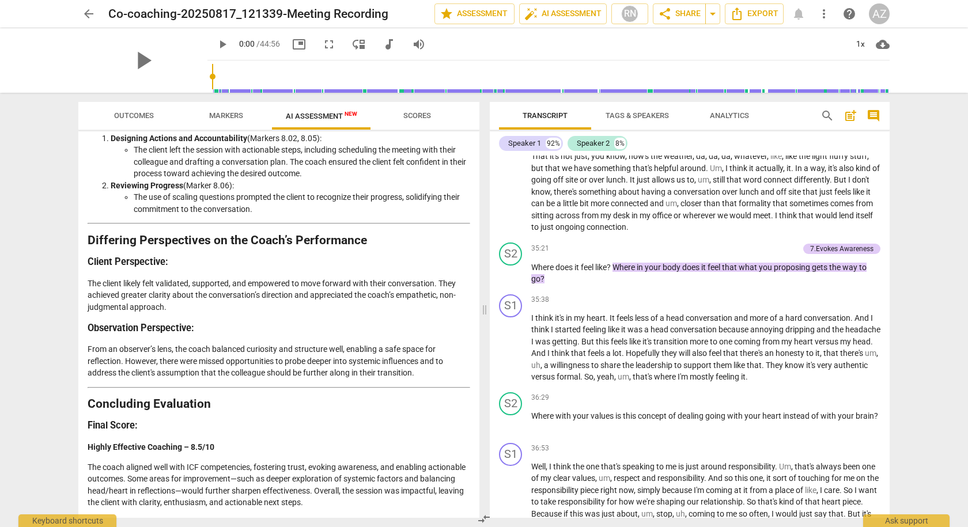
click at [382, 44] on span "audiotrack" at bounding box center [389, 44] width 14 height 14
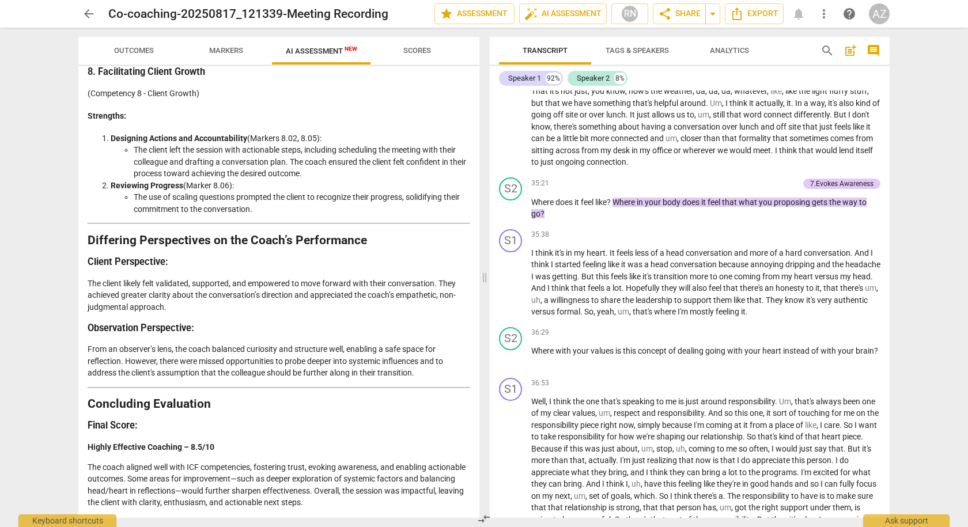
scroll to position [2062, 0]
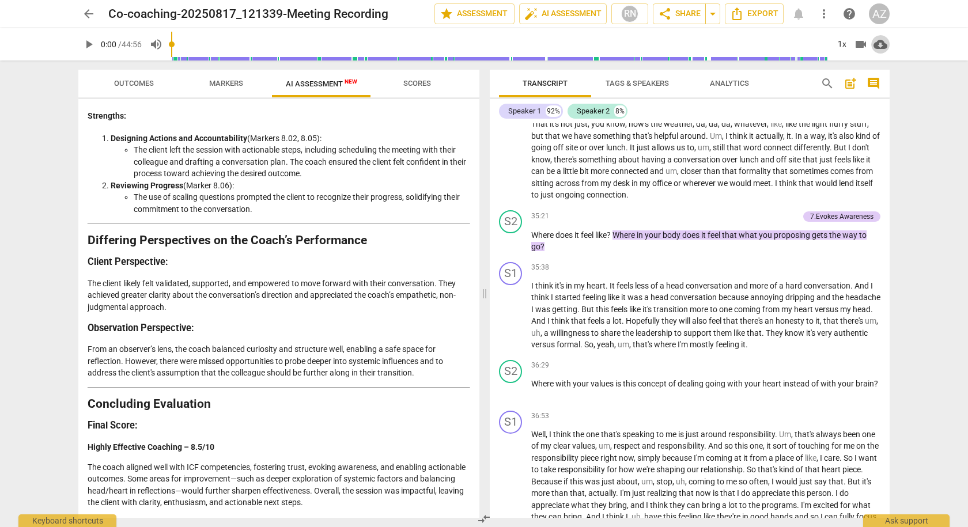
click at [880, 46] on span "cloud_download" at bounding box center [880, 44] width 14 height 14
click at [902, 45] on li "Download audio" at bounding box center [913, 45] width 85 height 28
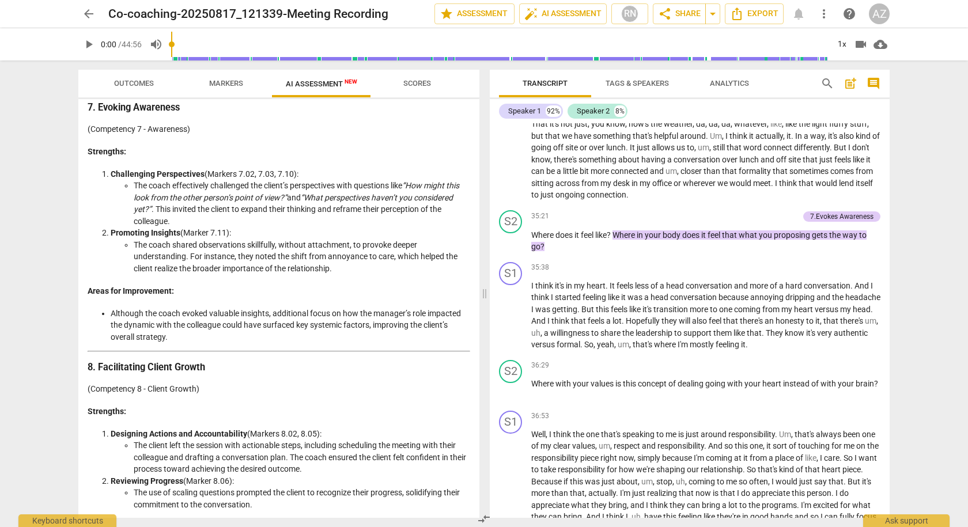
scroll to position [1716, 0]
